Goal: Task Accomplishment & Management: Complete application form

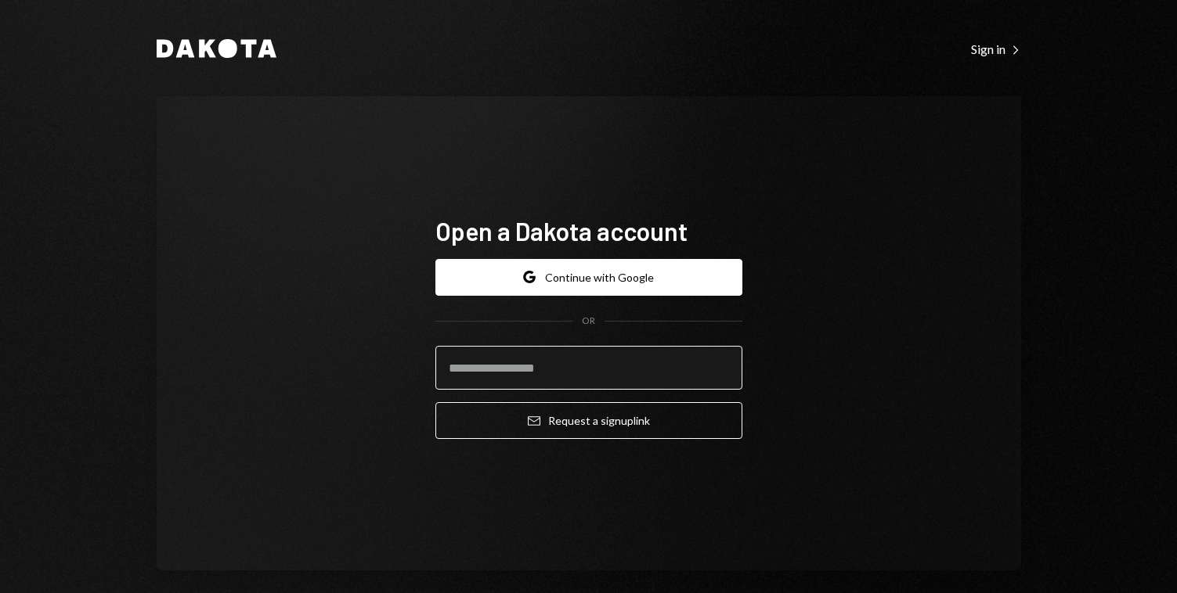
click at [668, 362] on input "email" at bounding box center [588, 368] width 307 height 44
type input "**********"
click at [958, 399] on div "**********" at bounding box center [589, 333] width 864 height 474
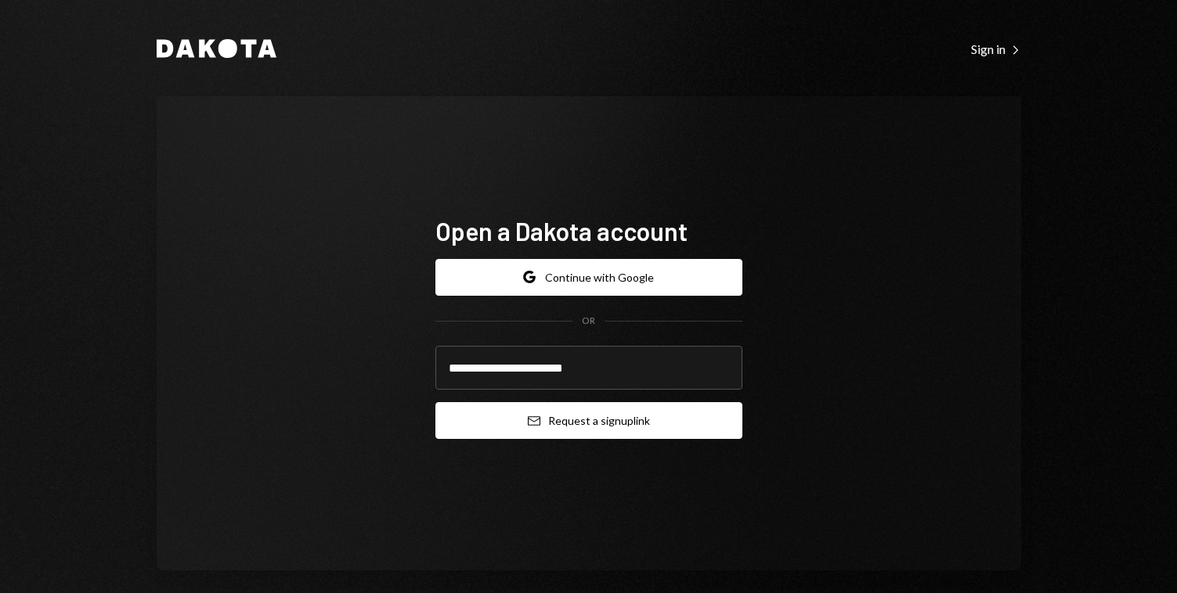
click at [642, 413] on button "Email Request a sign up link" at bounding box center [588, 420] width 307 height 37
